Goal: Task Accomplishment & Management: Manage account settings

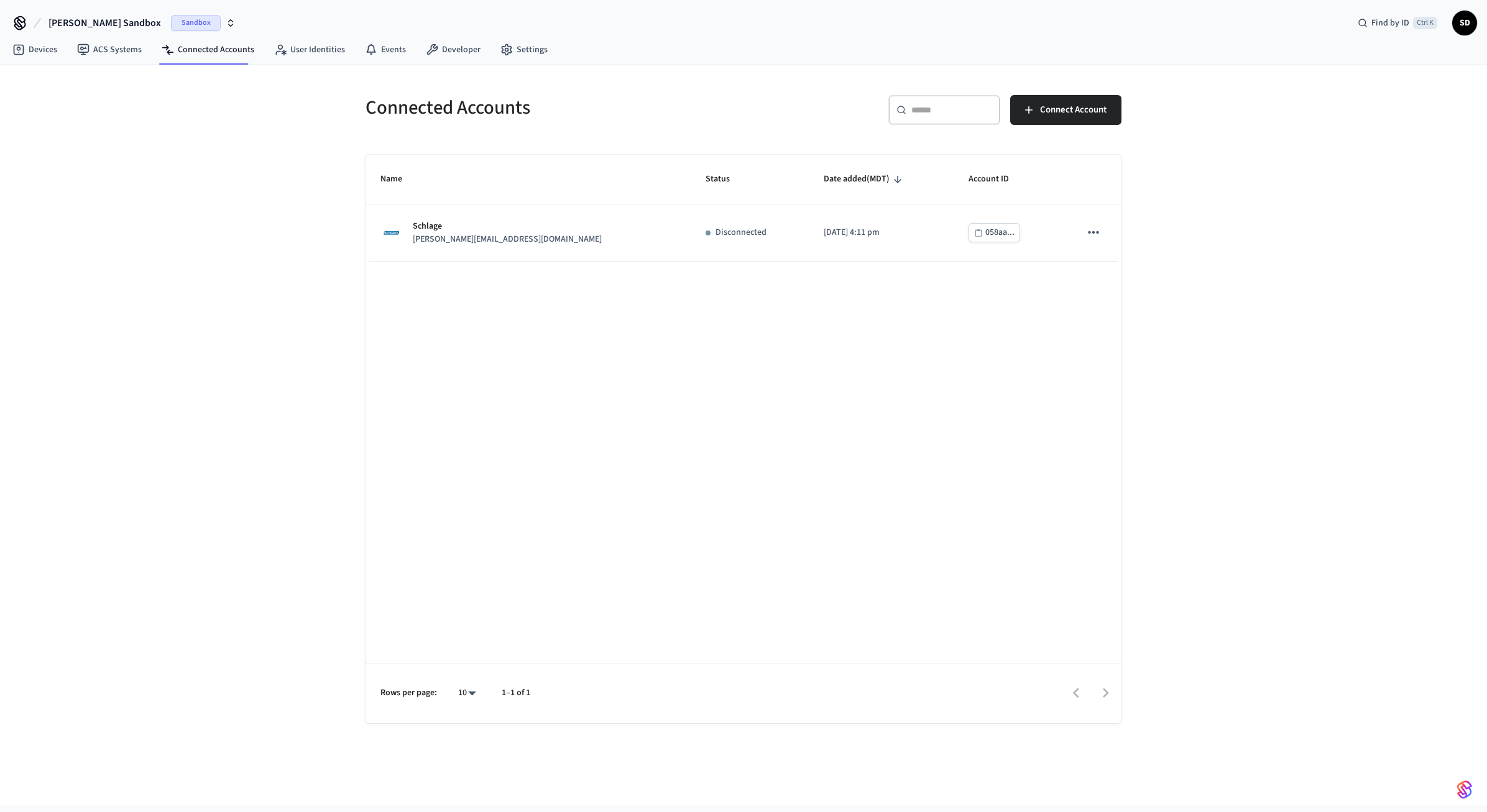
click at [1210, 235] on div "Connected Accounts ​ ​ Connect Account Name Status Date added (MDT) Account ID …" at bounding box center [744, 435] width 1487 height 740
click at [1262, 320] on div "Connected Accounts ​ ​ Connect Account Name Status Date added (MDT) Account ID …" at bounding box center [744, 435] width 1487 height 740
click at [1096, 118] on span "Connect Account" at bounding box center [1074, 110] width 67 height 16
click at [179, 232] on div "Connected Accounts ​ ​ Connect Account Name Status Date added (MDT) Account ID …" at bounding box center [744, 435] width 1487 height 740
click at [41, 57] on link "Devices" at bounding box center [35, 49] width 65 height 23
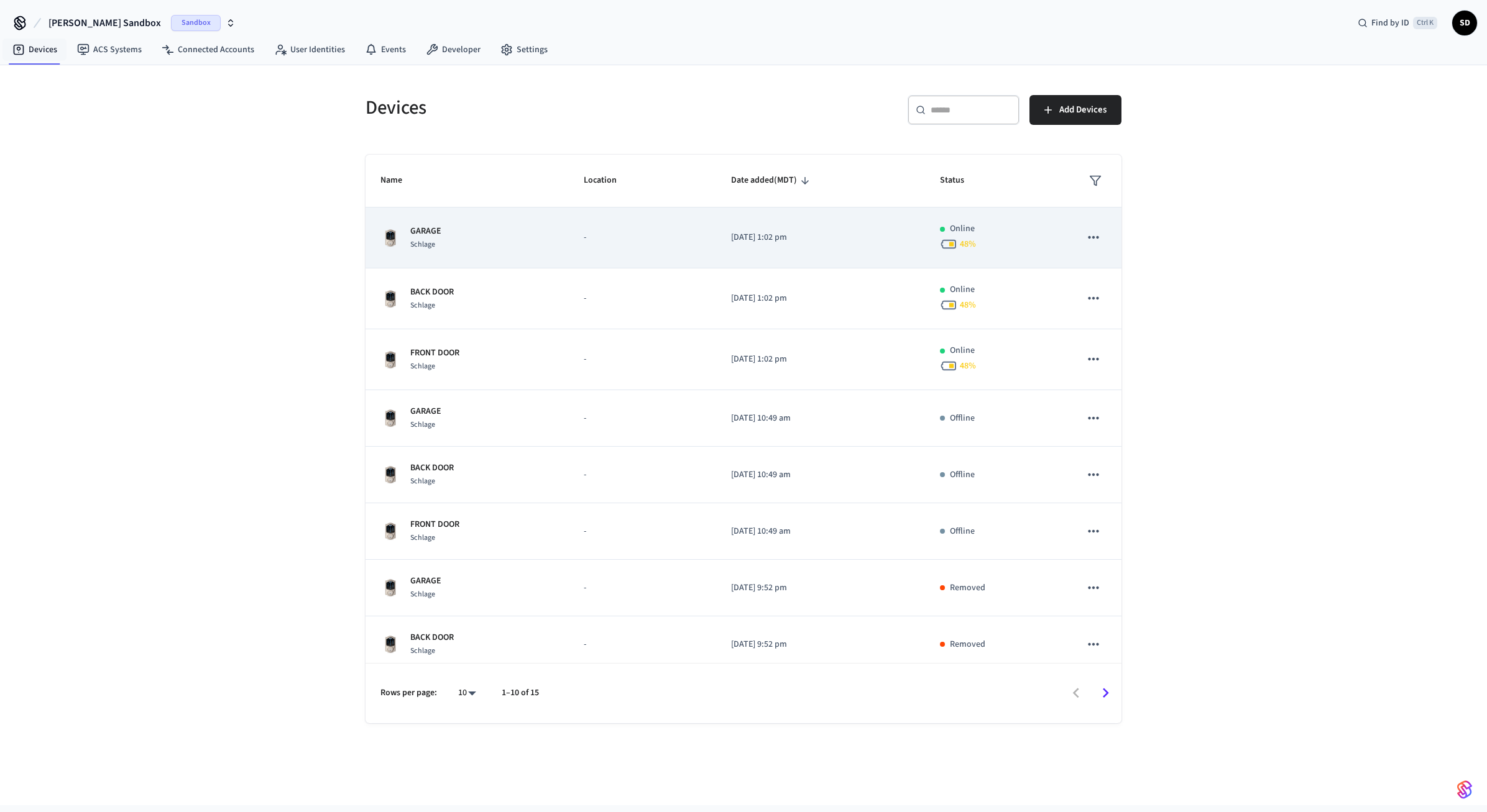
click at [614, 243] on p "-" at bounding box center [642, 238] width 118 height 13
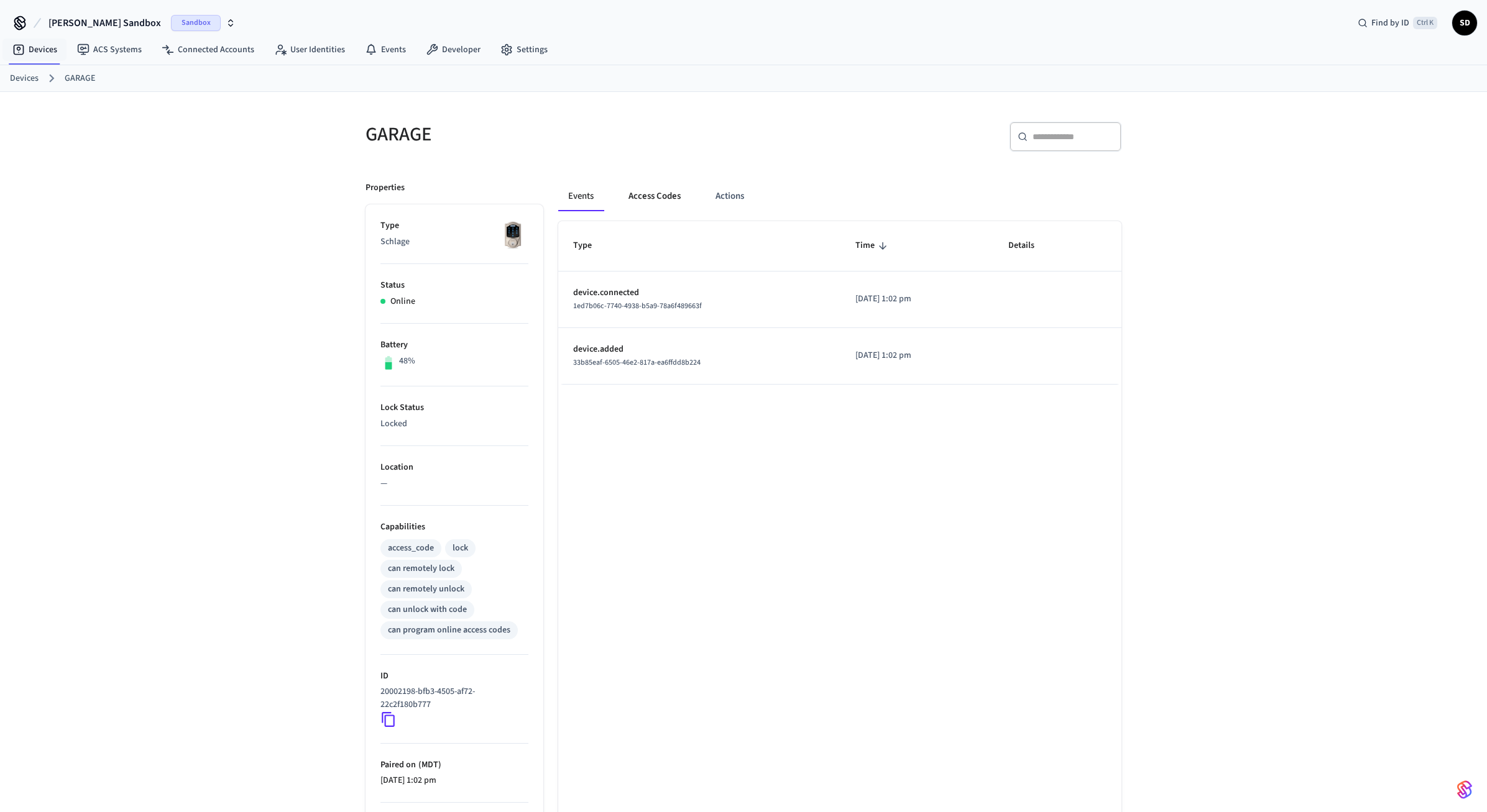
click at [643, 195] on button "Access Codes" at bounding box center [654, 196] width 72 height 30
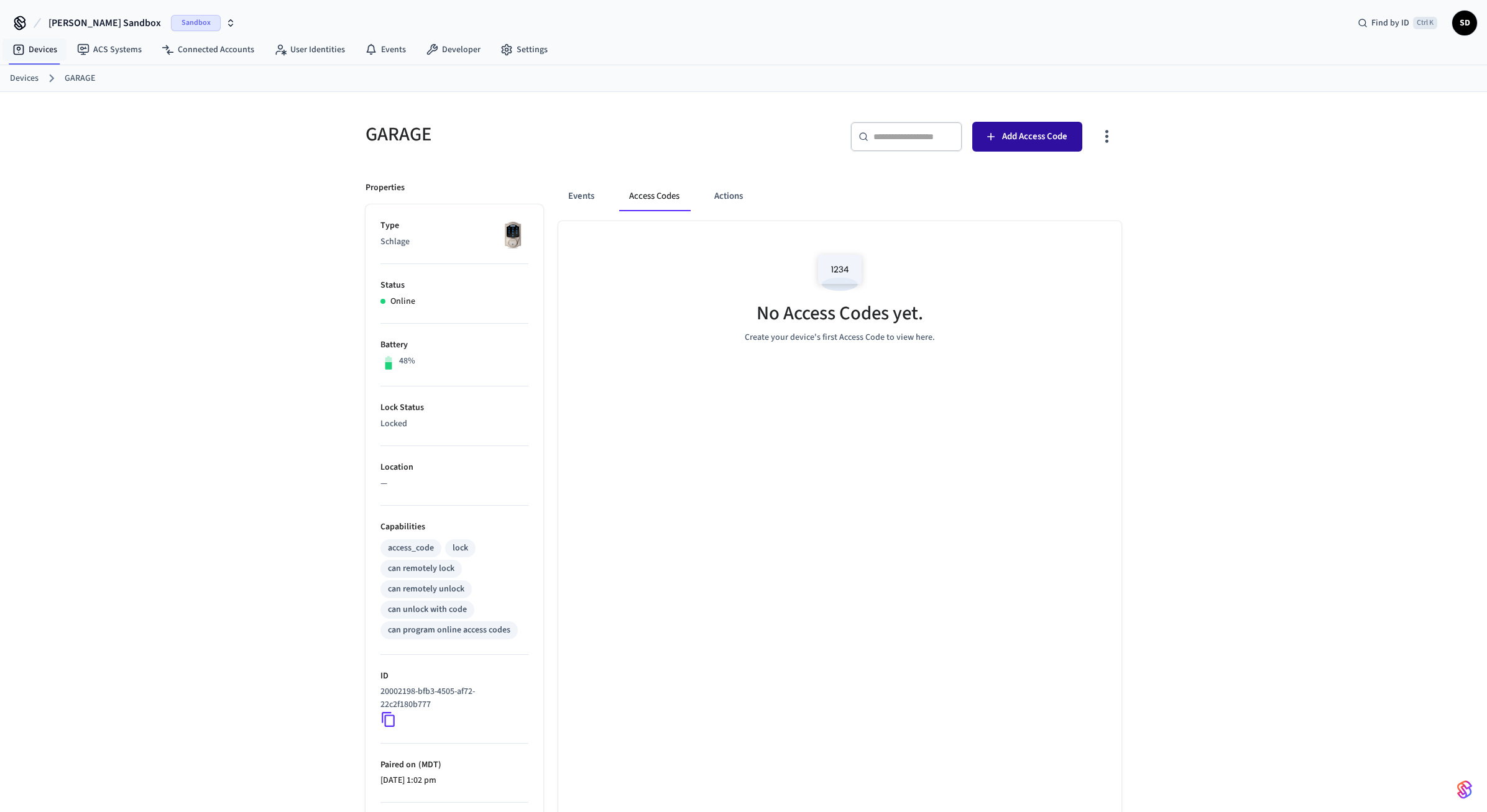
click at [1052, 142] on span "Add Access Code" at bounding box center [1035, 137] width 65 height 16
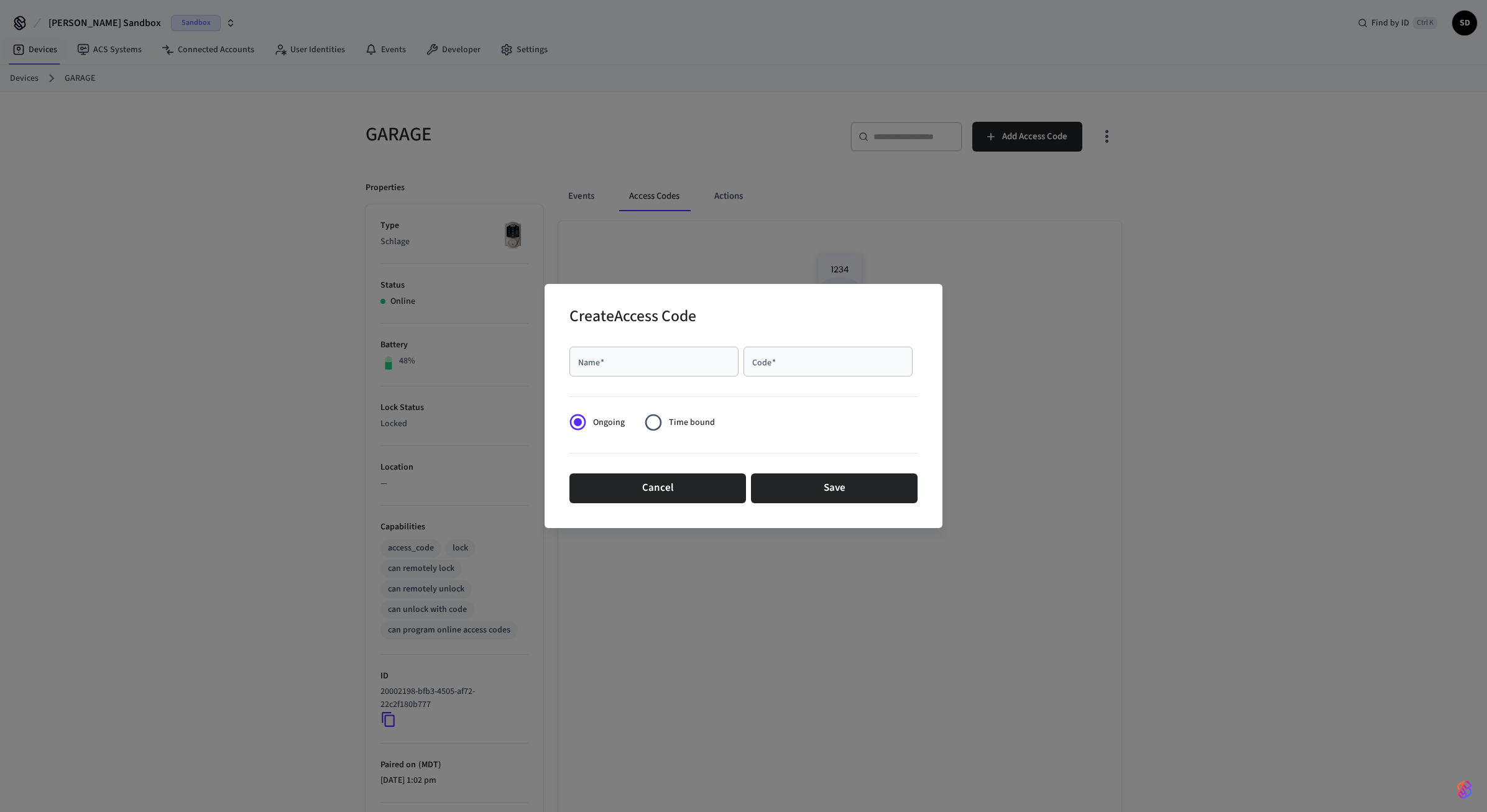
click at [641, 371] on div "Name   *" at bounding box center [654, 361] width 169 height 30
type input "****"
click at [847, 483] on button "Save" at bounding box center [834, 488] width 166 height 30
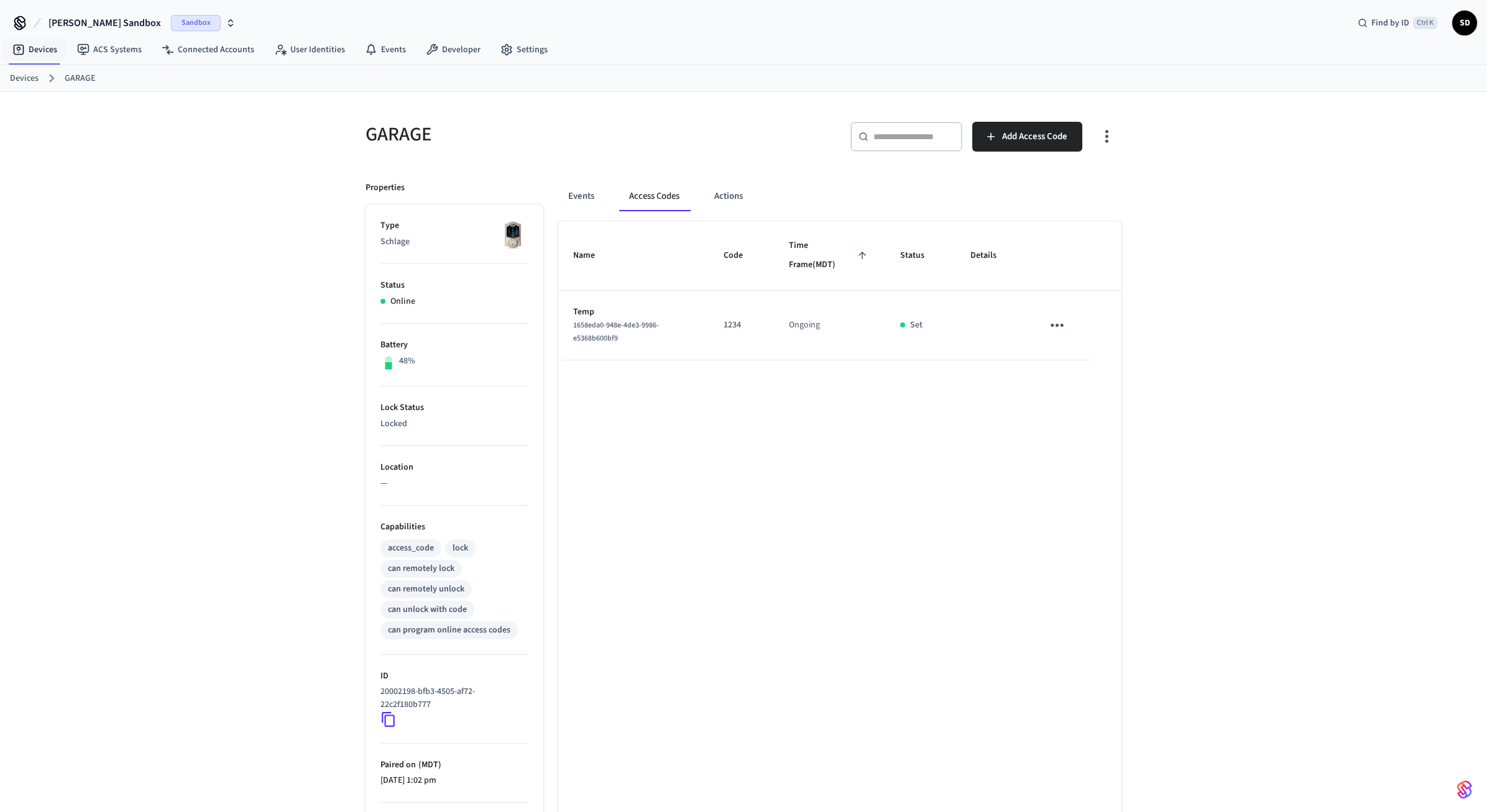
click at [1056, 324] on icon "sticky table" at bounding box center [1058, 325] width 13 height 3
click at [1085, 379] on li "Delete" at bounding box center [1090, 387] width 59 height 33
click at [1201, 333] on div "GARAGE ​ ​ Add Access Code Properties Type Schlage Status Online Battery 48% Lo…" at bounding box center [744, 500] width 1487 height 817
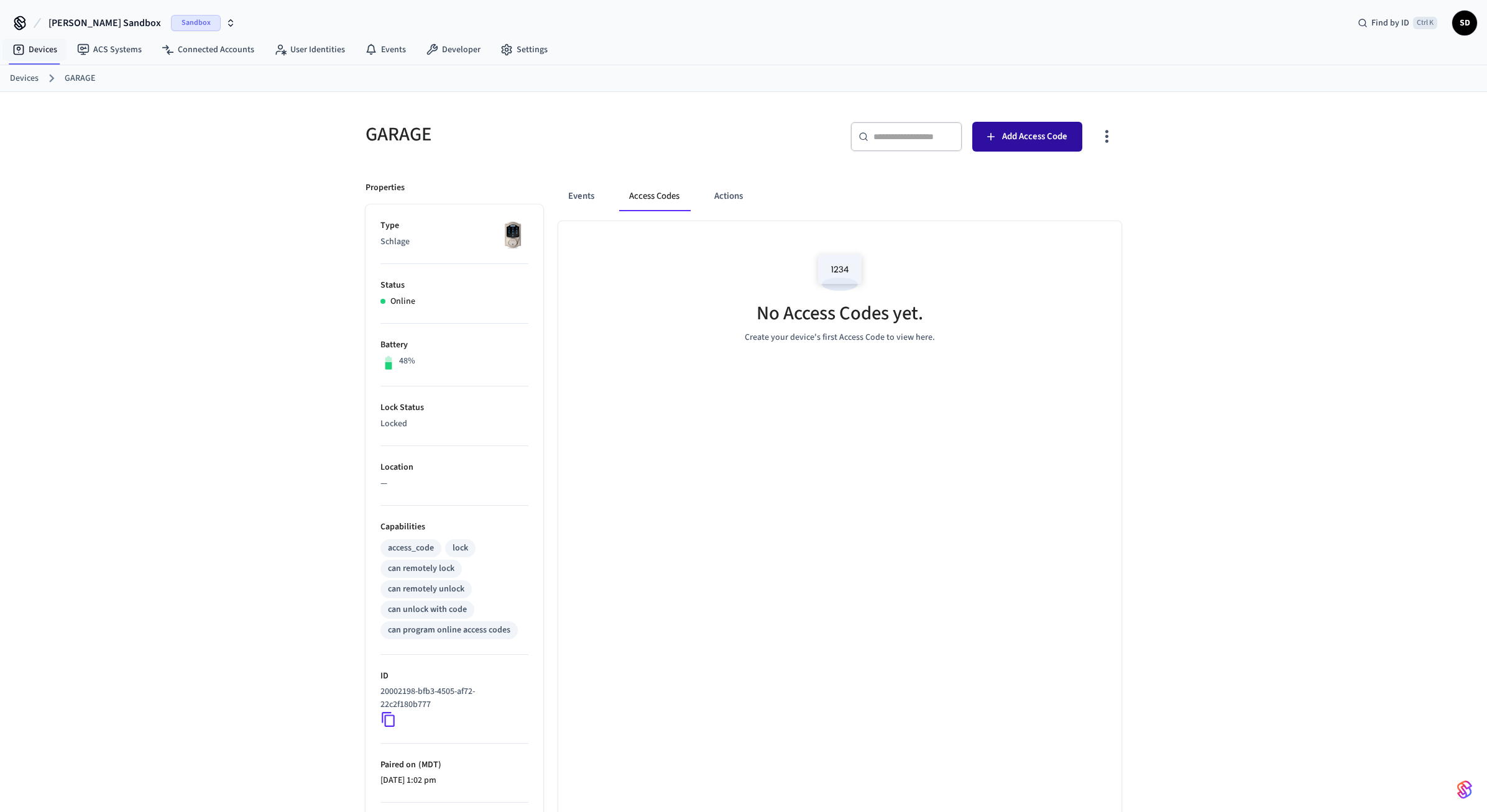
click at [993, 134] on icon "button" at bounding box center [990, 136] width 12 height 12
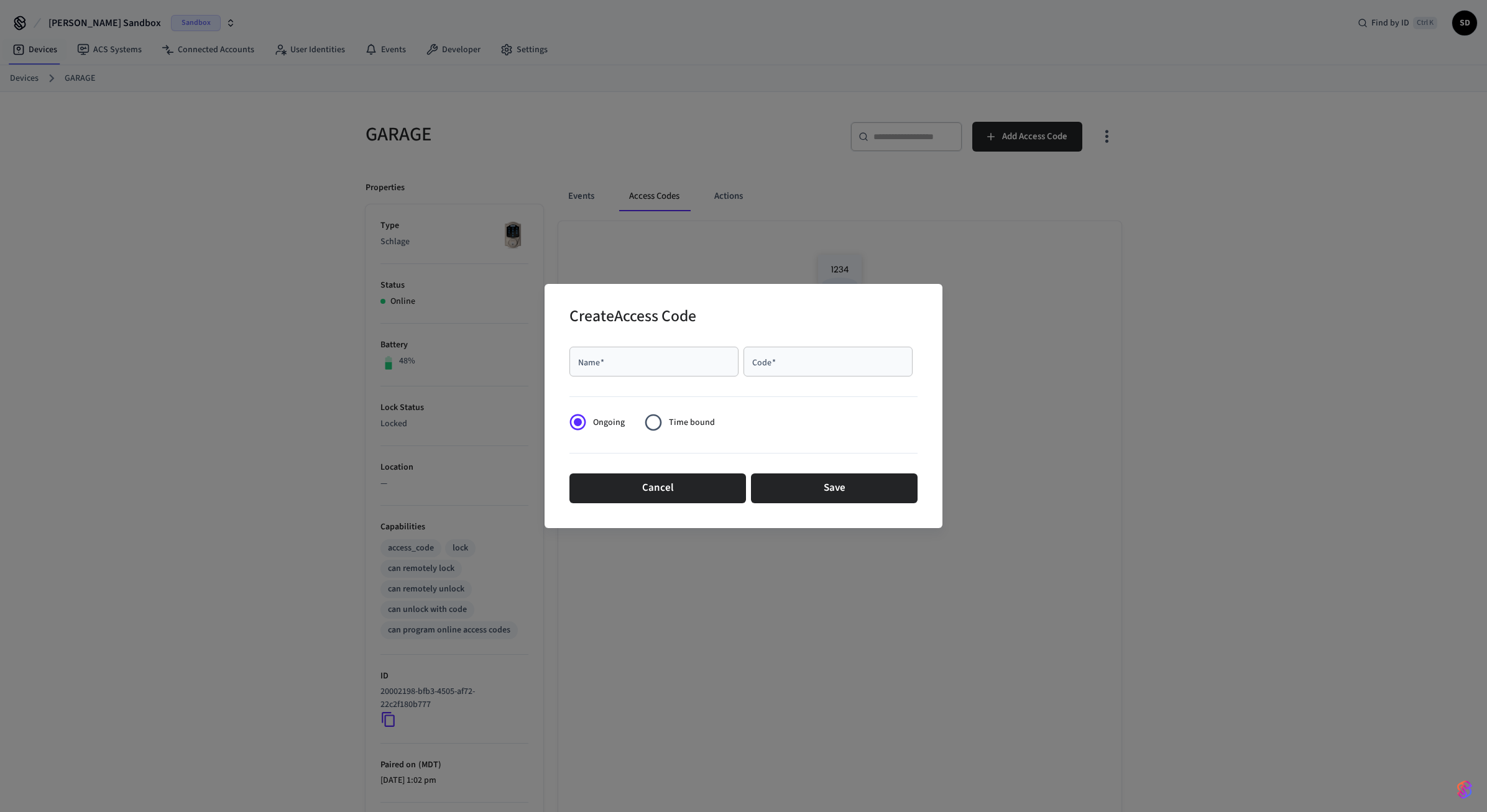
click at [666, 369] on div "Name   *" at bounding box center [654, 361] width 169 height 30
type input "****"
type input "*****"
click at [871, 491] on button "Save" at bounding box center [834, 488] width 166 height 30
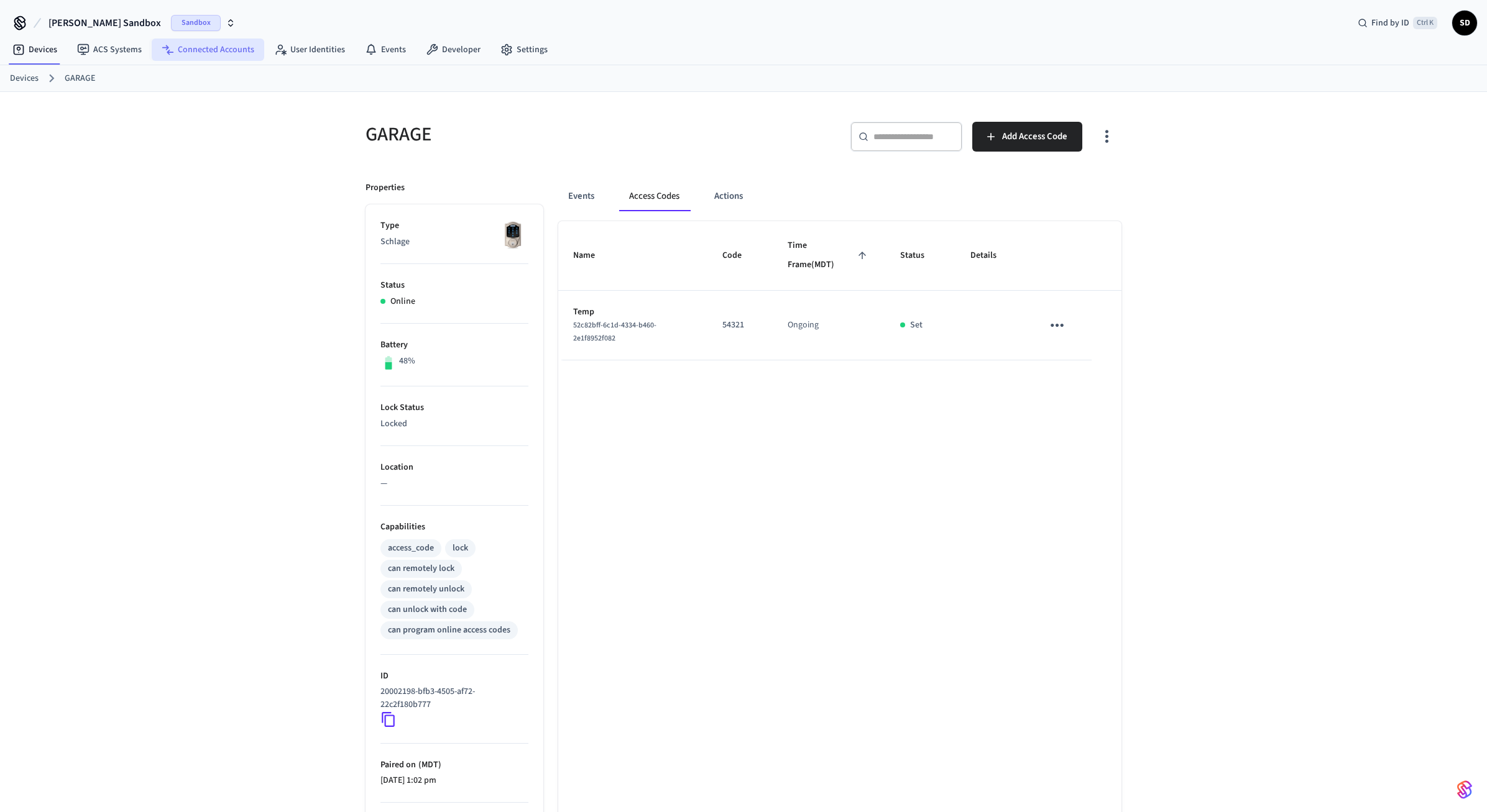
click at [206, 54] on link "Connected Accounts" at bounding box center [208, 49] width 113 height 23
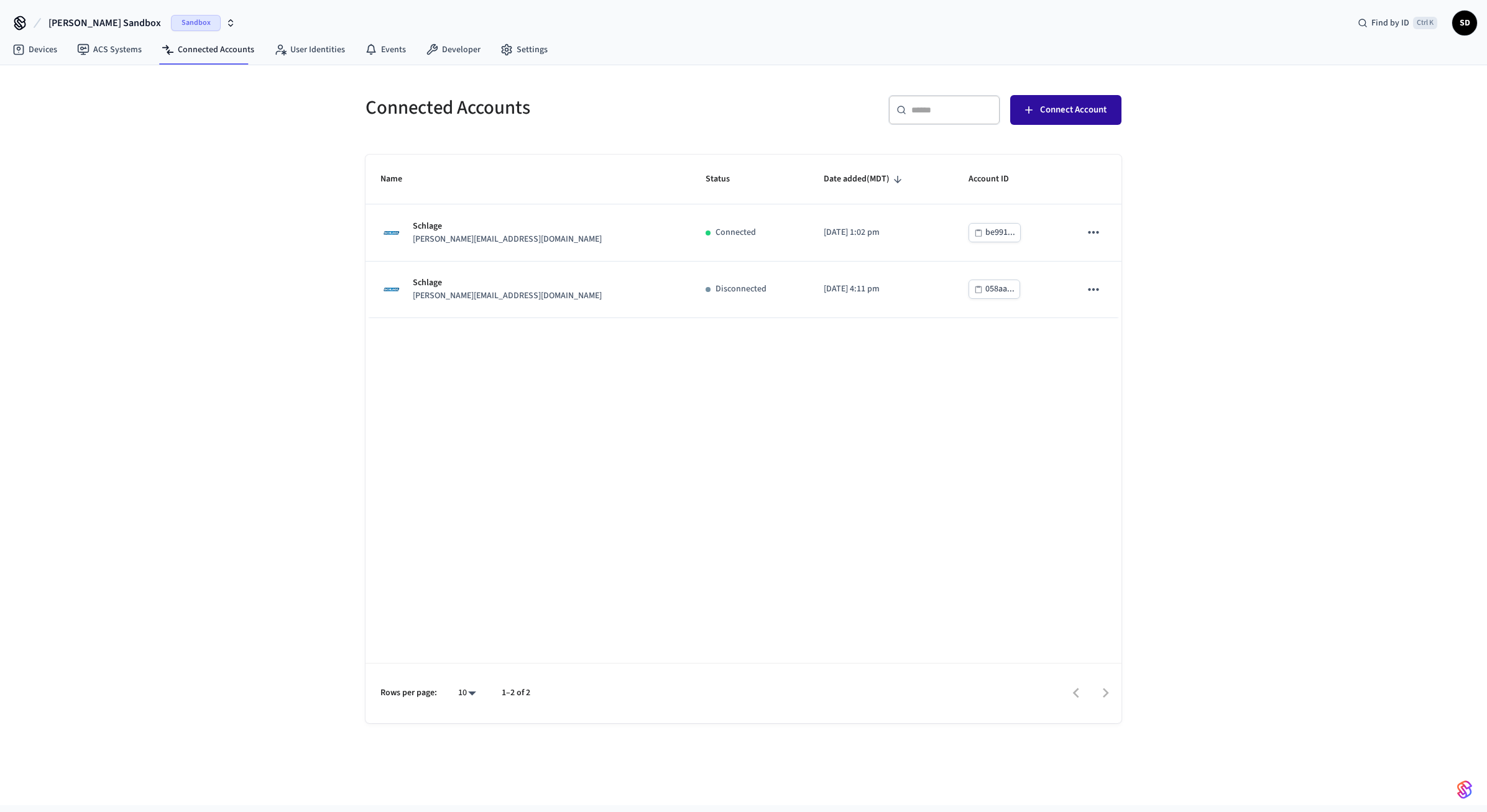
click at [1046, 120] on button "Connect Account" at bounding box center [1066, 110] width 111 height 30
